Goal: Check status: Check status

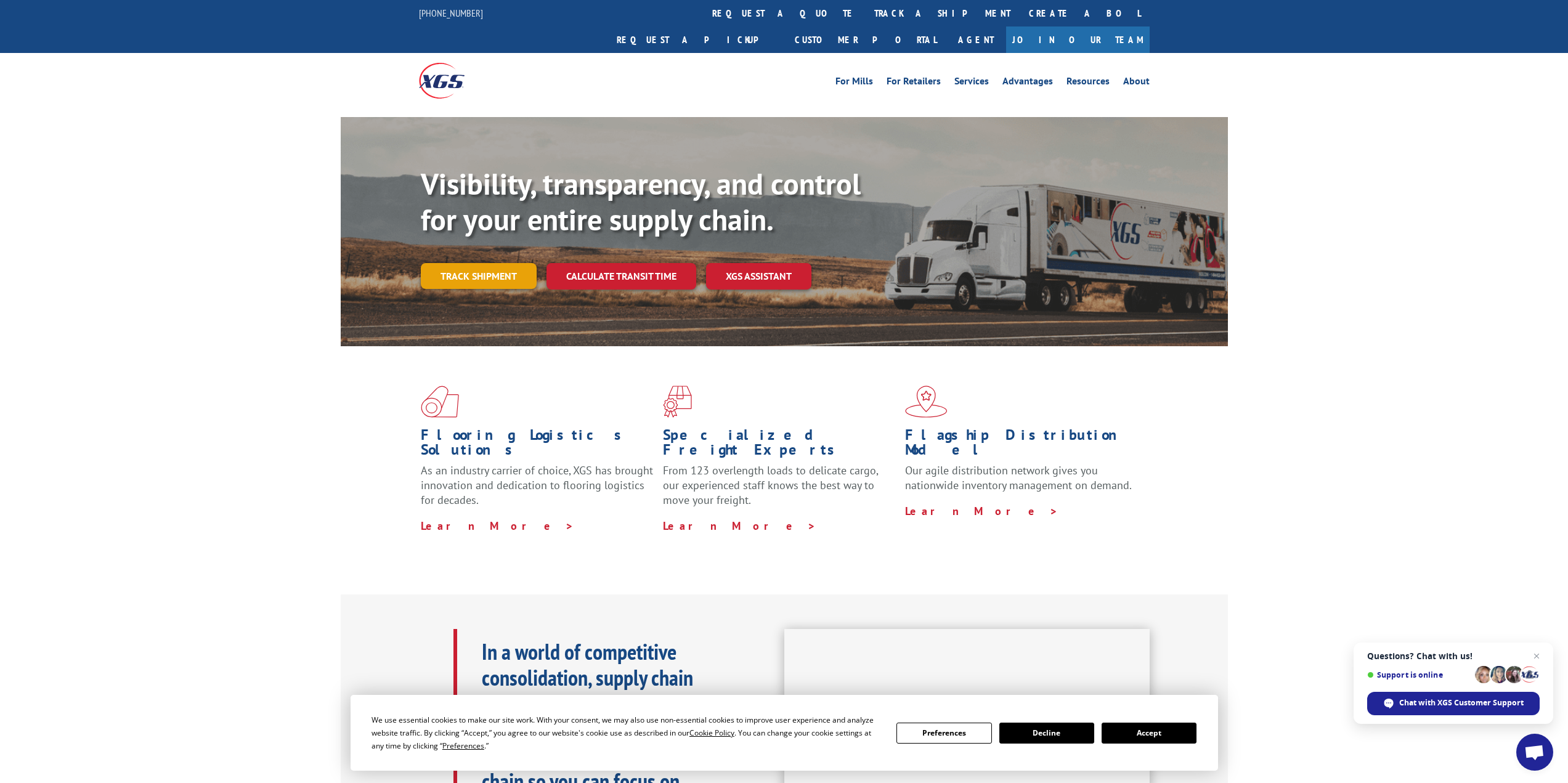
click at [473, 263] on link "Track shipment" at bounding box center [479, 275] width 116 height 26
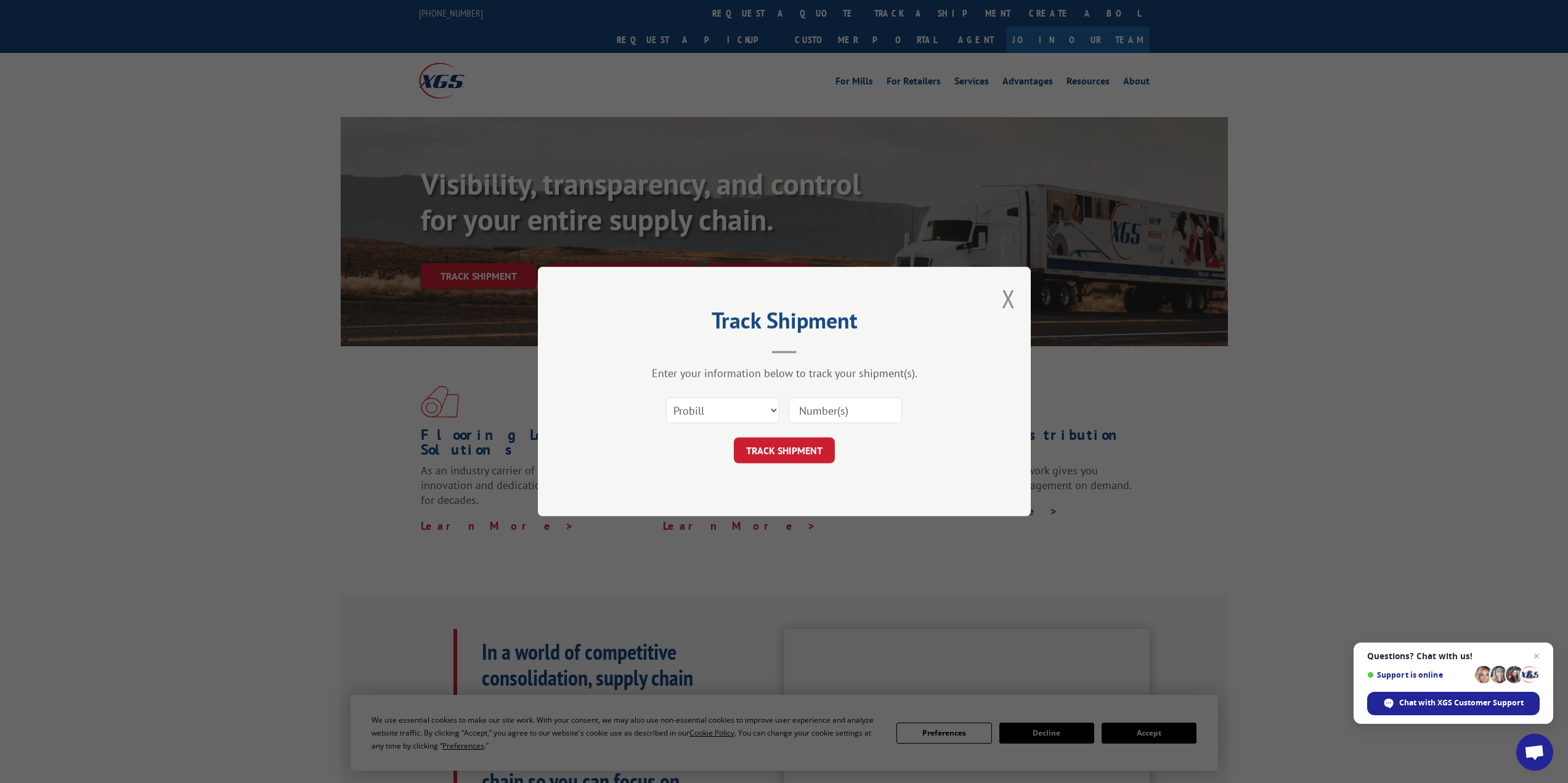
click at [816, 409] on input at bounding box center [845, 410] width 113 height 26
paste input "17614891"
type input "17614891"
click at [795, 456] on button "TRACK SHIPMENT" at bounding box center [784, 450] width 101 height 26
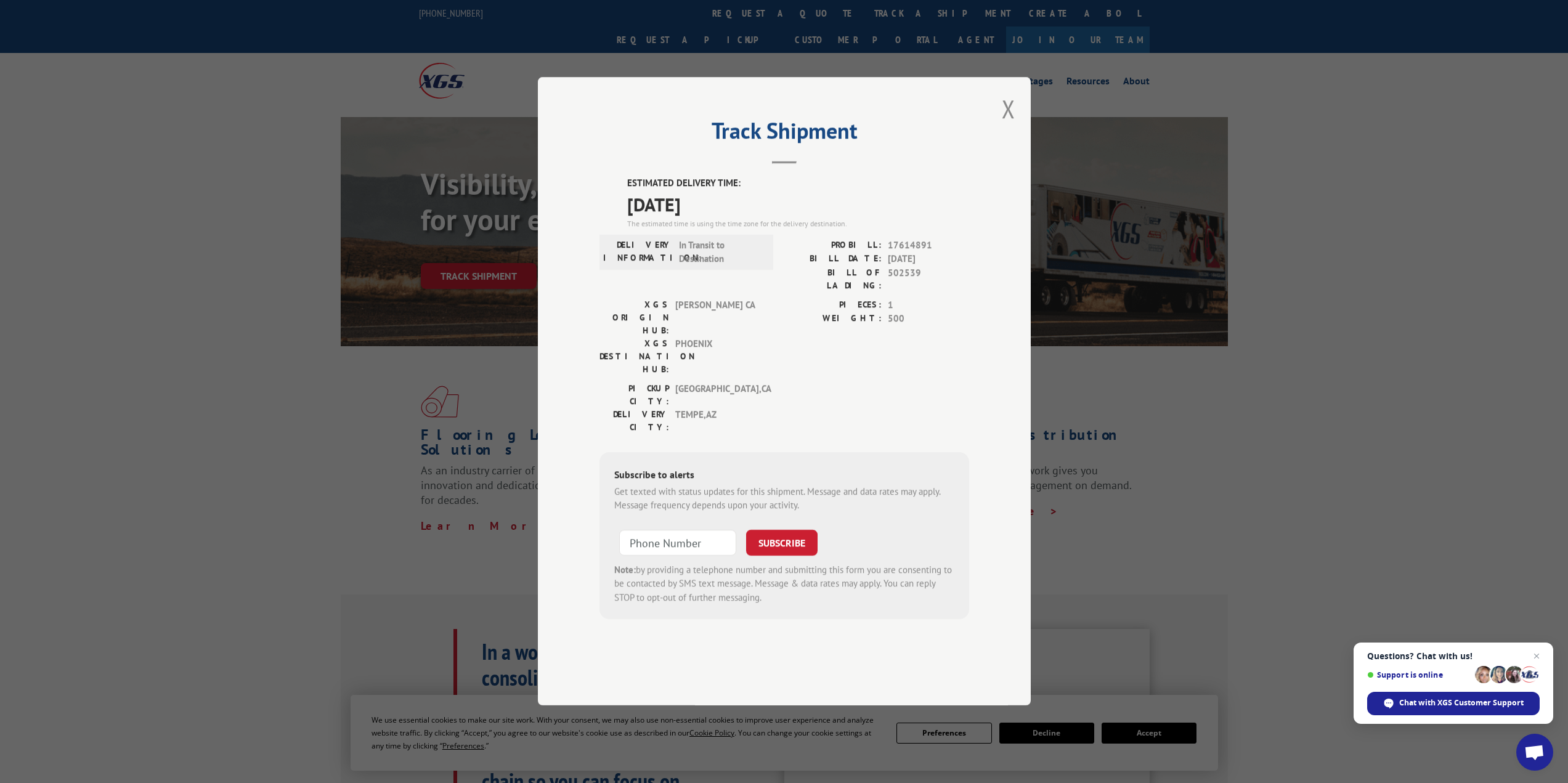
drag, startPoint x: 730, startPoint y: 243, endPoint x: 620, endPoint y: 242, distance: 110.0
click at [620, 242] on div "ESTIMATED DELIVERY TIME: [DATE] The estimated time is using the time zone for t…" at bounding box center [784, 398] width 370 height 443
copy span "[DATE]"
click at [1012, 126] on button "Close modal" at bounding box center [1009, 109] width 14 height 33
